Goal: Find specific page/section: Find specific page/section

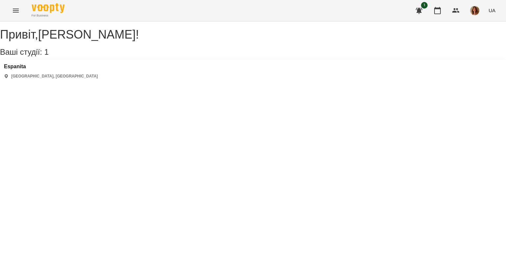
click at [26, 79] on div "Espanita Kyiv, [GEOGRAPHIC_DATA]" at bounding box center [51, 71] width 94 height 15
click at [28, 70] on h3 "Espanita" at bounding box center [51, 67] width 94 height 6
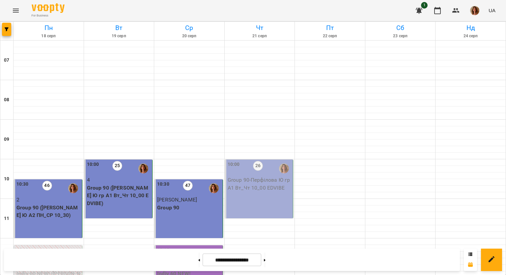
scroll to position [99, 0]
click at [20, 196] on p "2" at bounding box center [48, 200] width 64 height 8
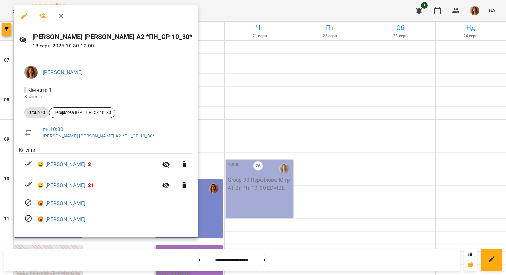
click at [306, 163] on div at bounding box center [253, 137] width 506 height 275
